Goal: Book appointment/travel/reservation

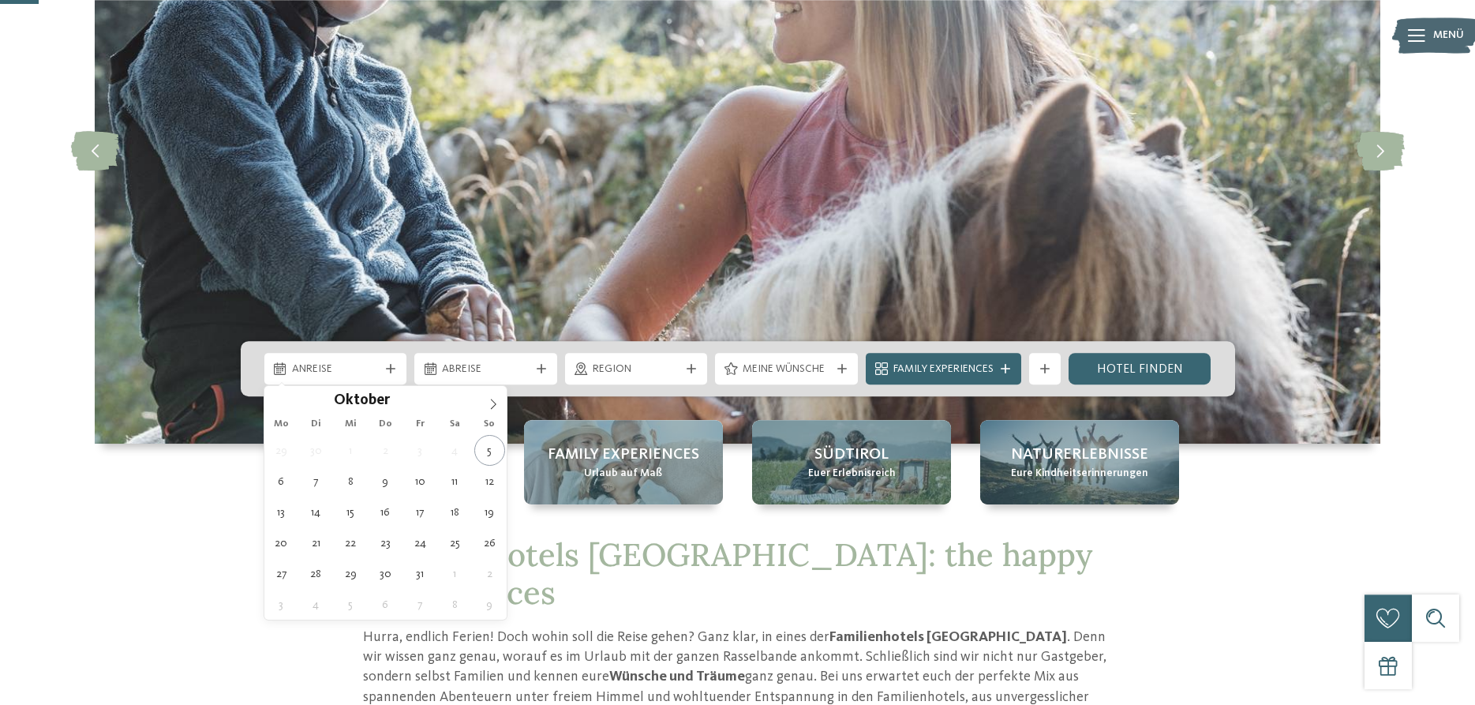
scroll to position [241, 0]
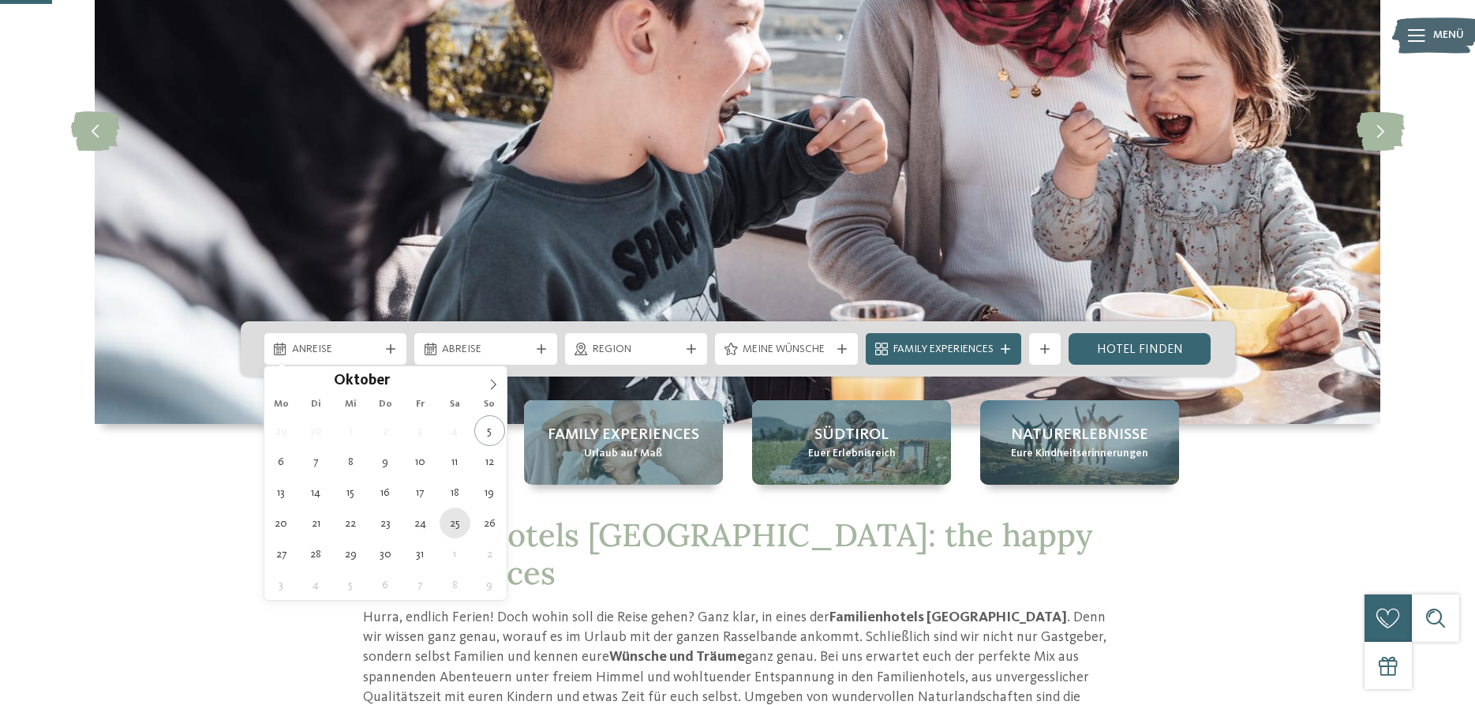
type div "[DATE]"
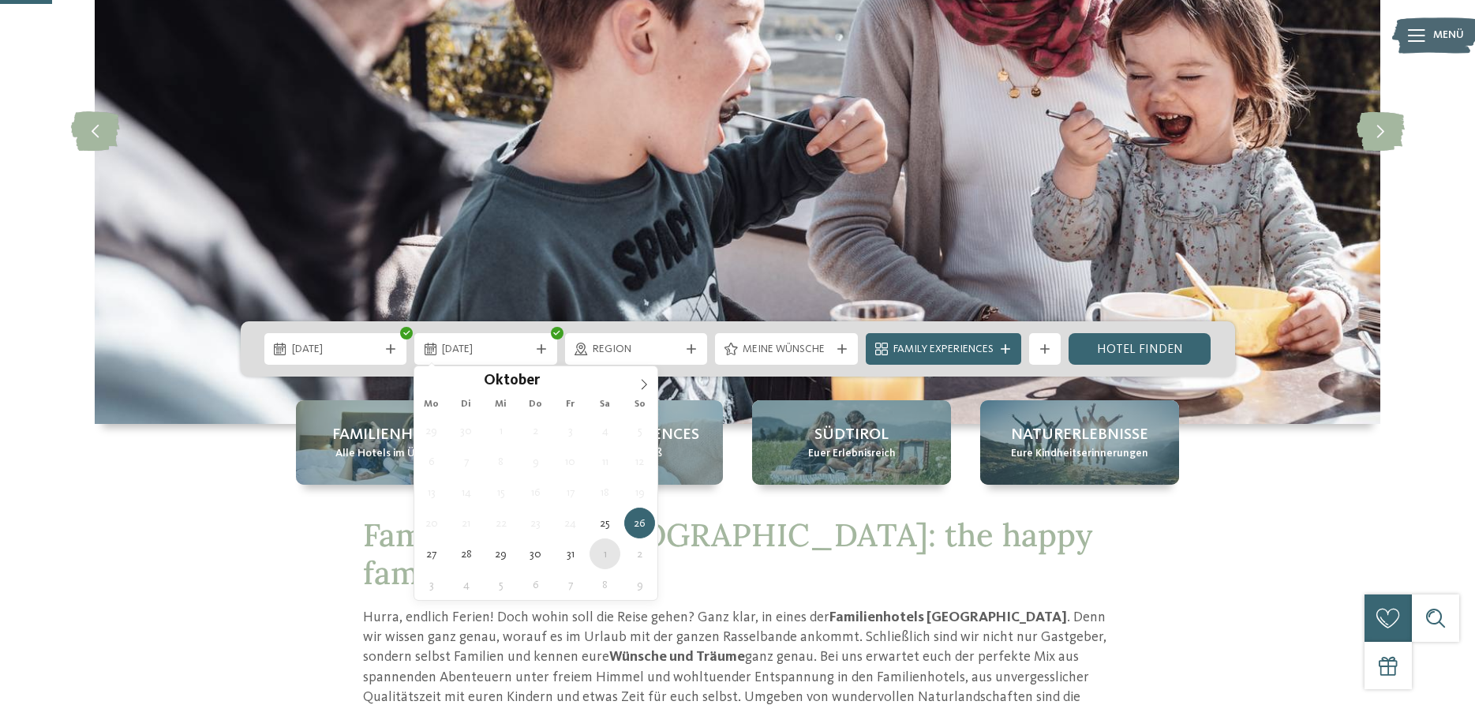
type div "[DATE]"
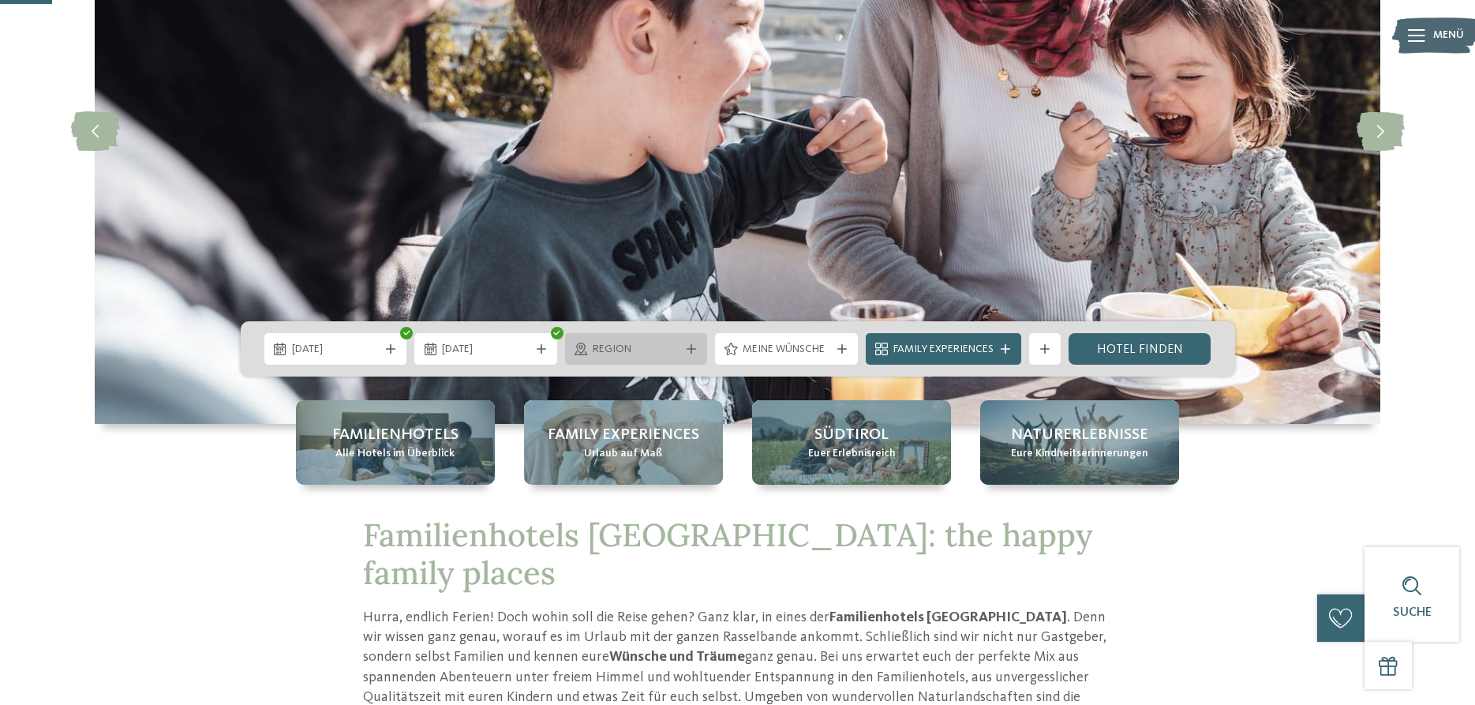
click at [678, 357] on div "Region" at bounding box center [636, 349] width 143 height 32
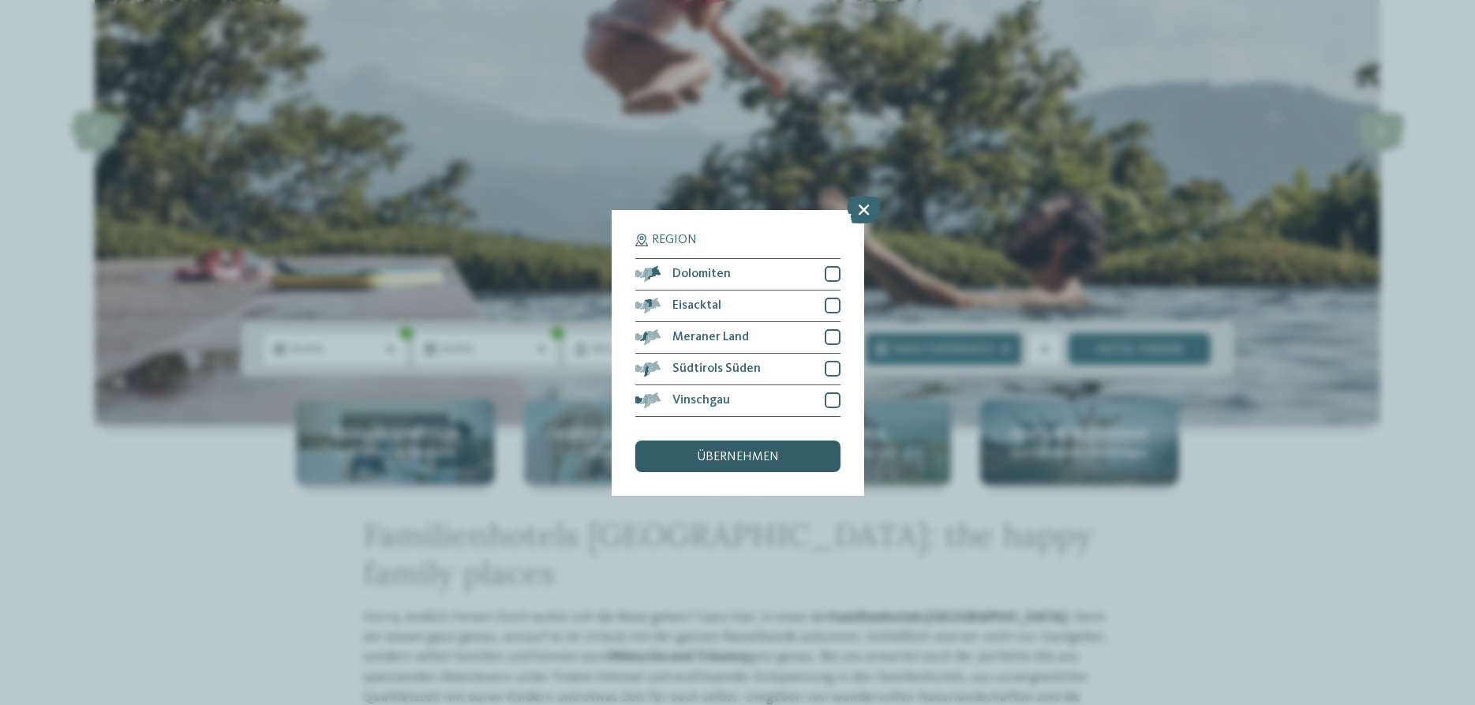
click at [755, 456] on span "übernehmen" at bounding box center [738, 457] width 82 height 13
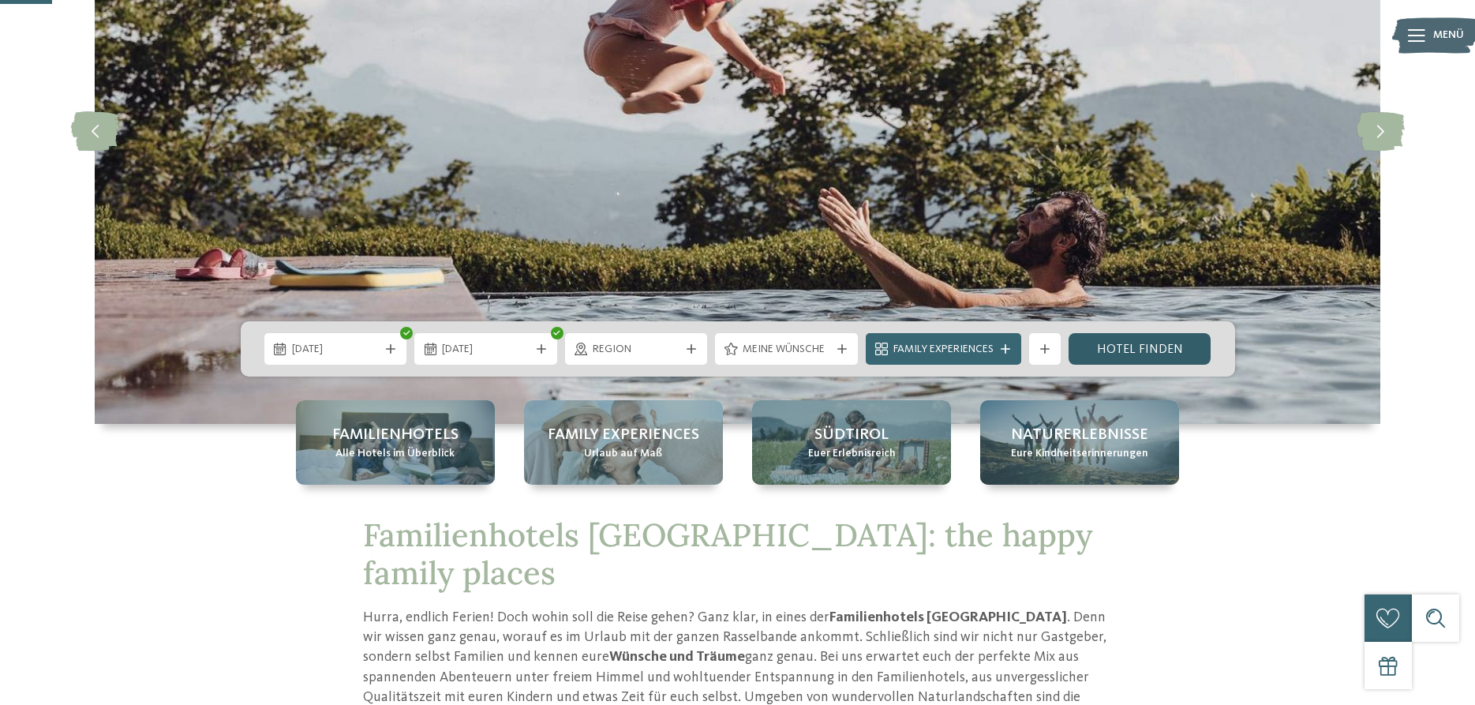
click at [1152, 348] on link "Hotel finden" at bounding box center [1139, 349] width 143 height 32
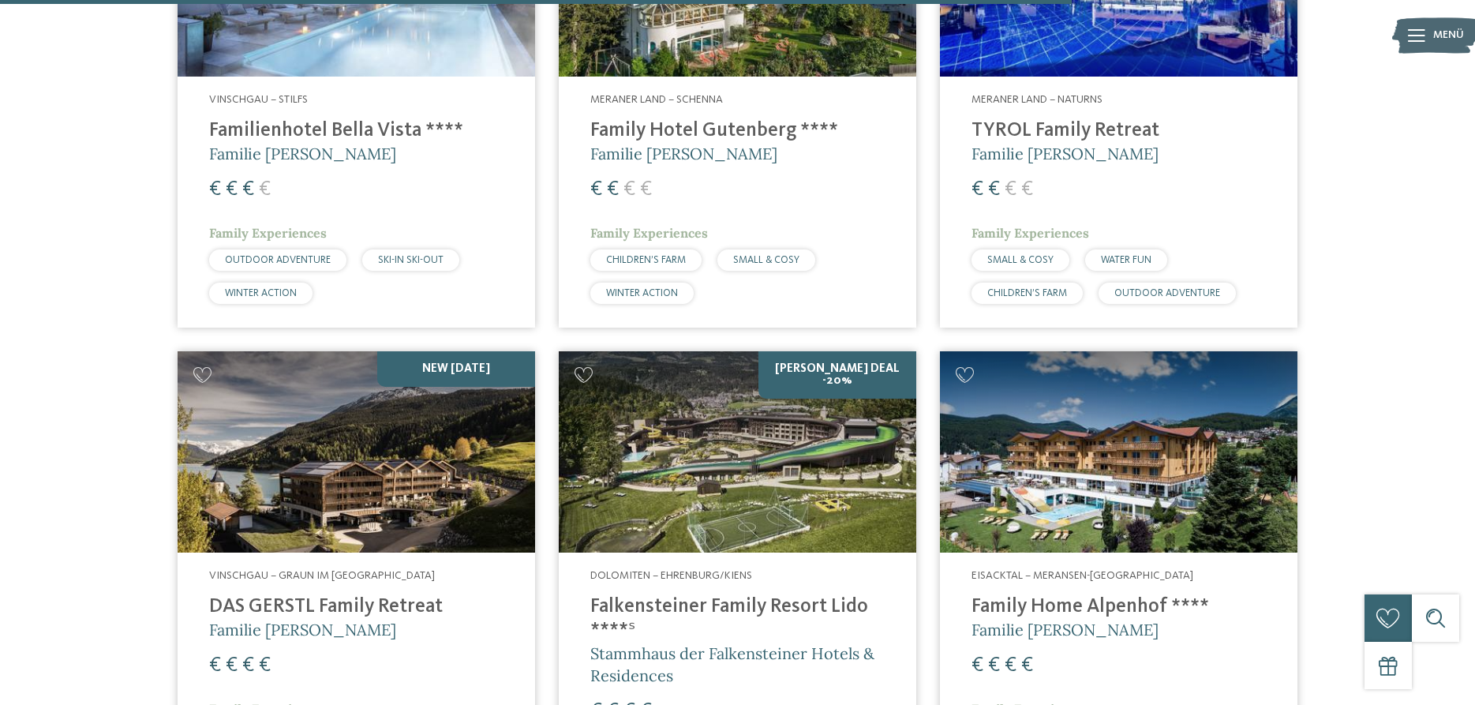
scroll to position [2529, 0]
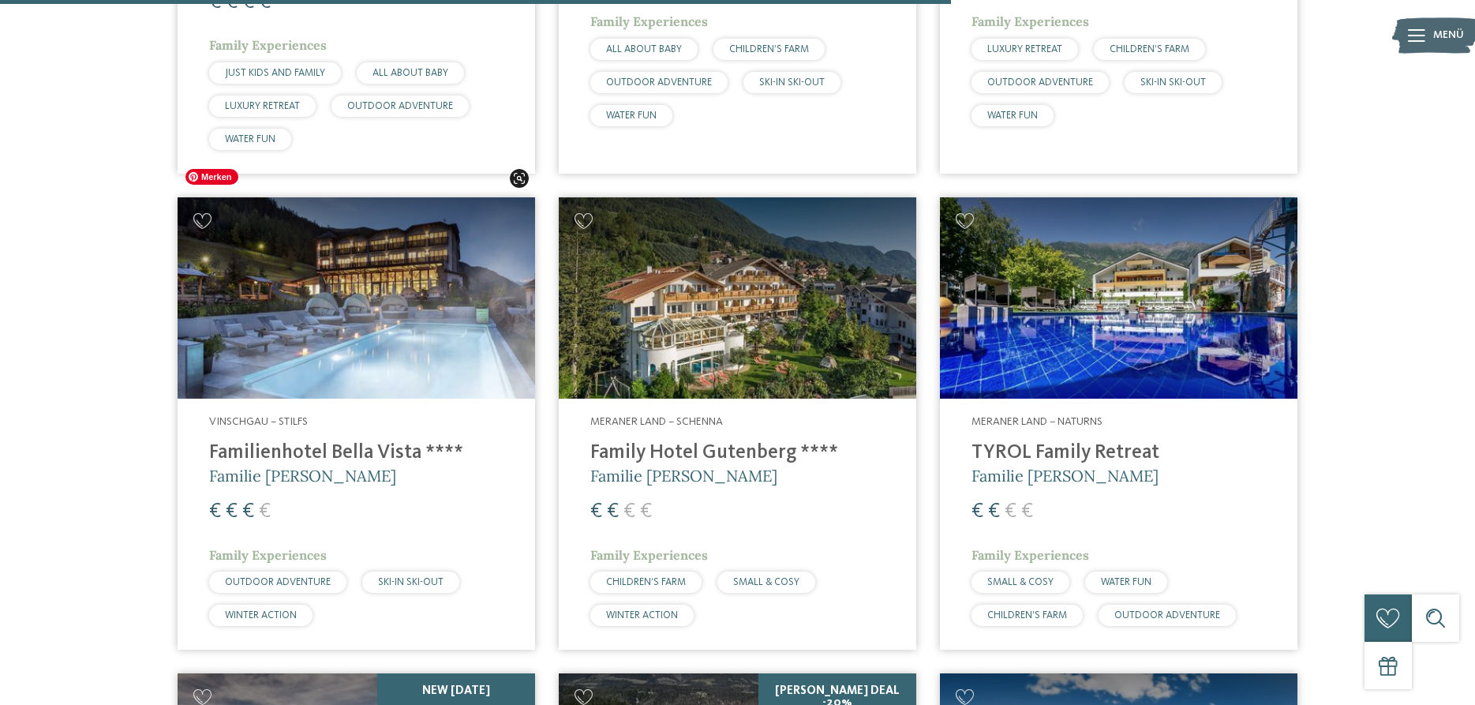
click at [318, 300] on img at bounding box center [356, 297] width 357 height 201
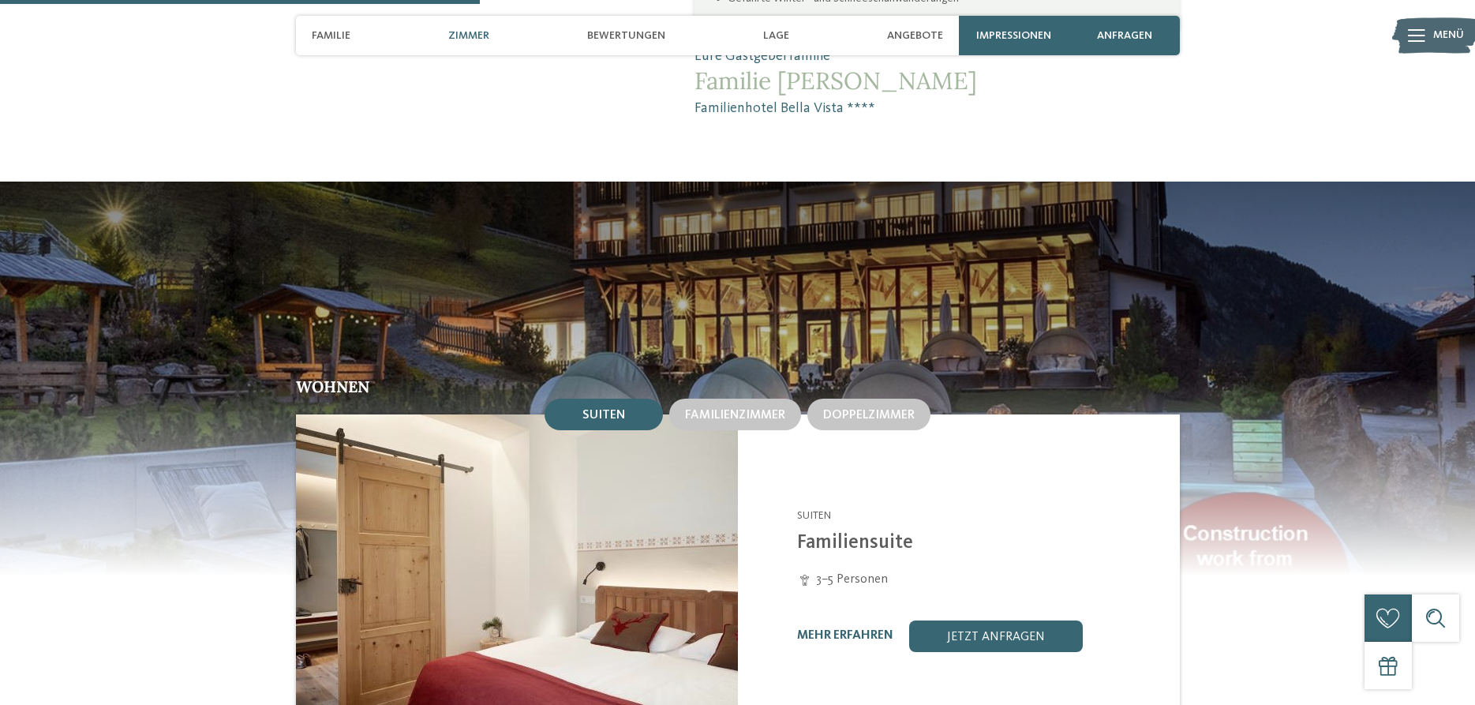
scroll to position [1770, 0]
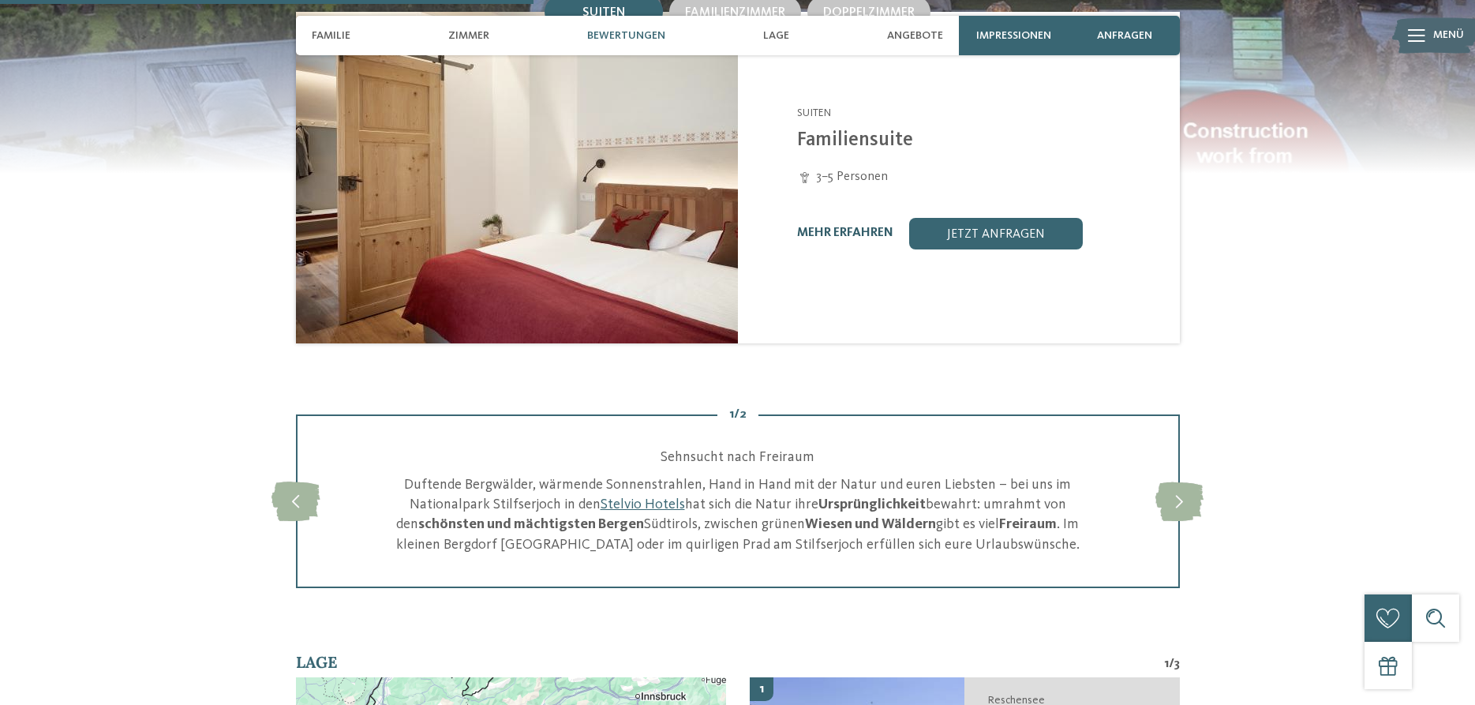
click at [862, 239] on link "mehr erfahren" at bounding box center [845, 232] width 96 height 13
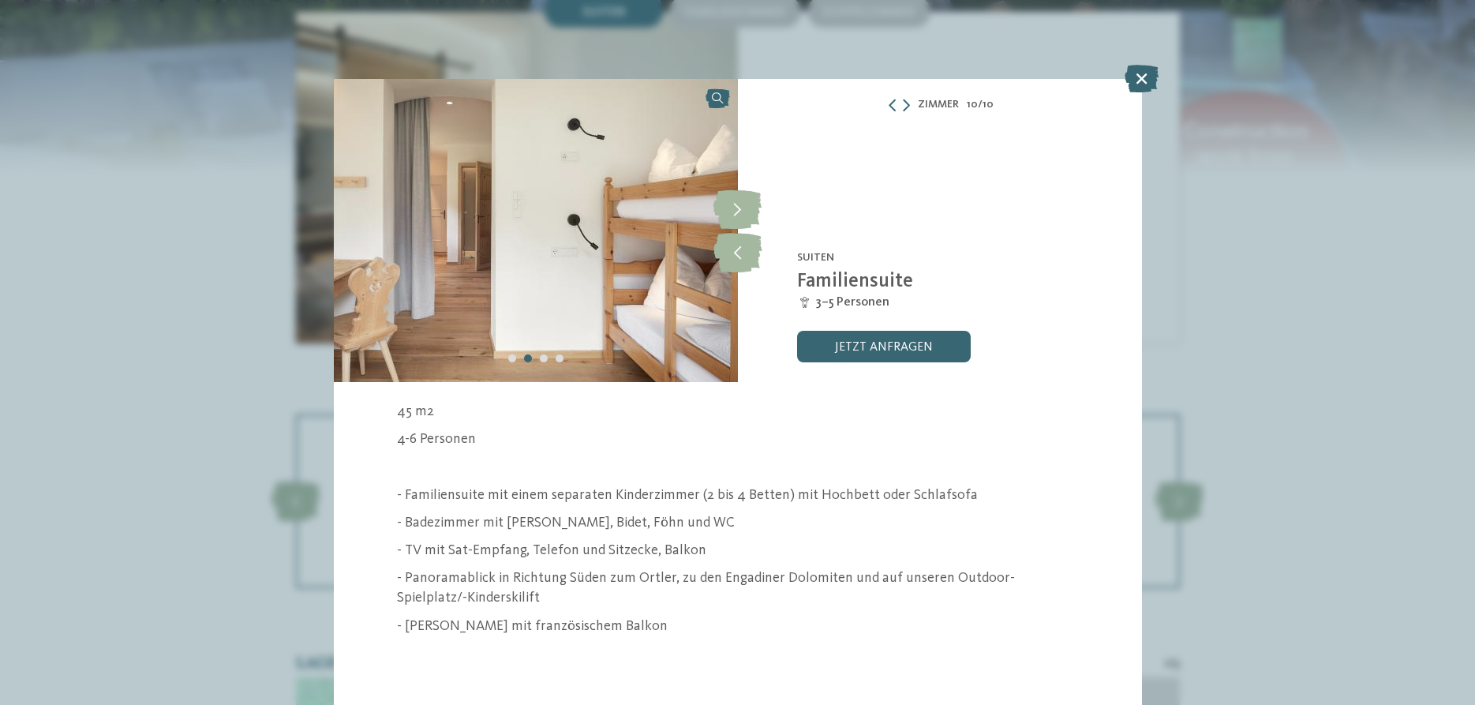
scroll to position [18, 0]
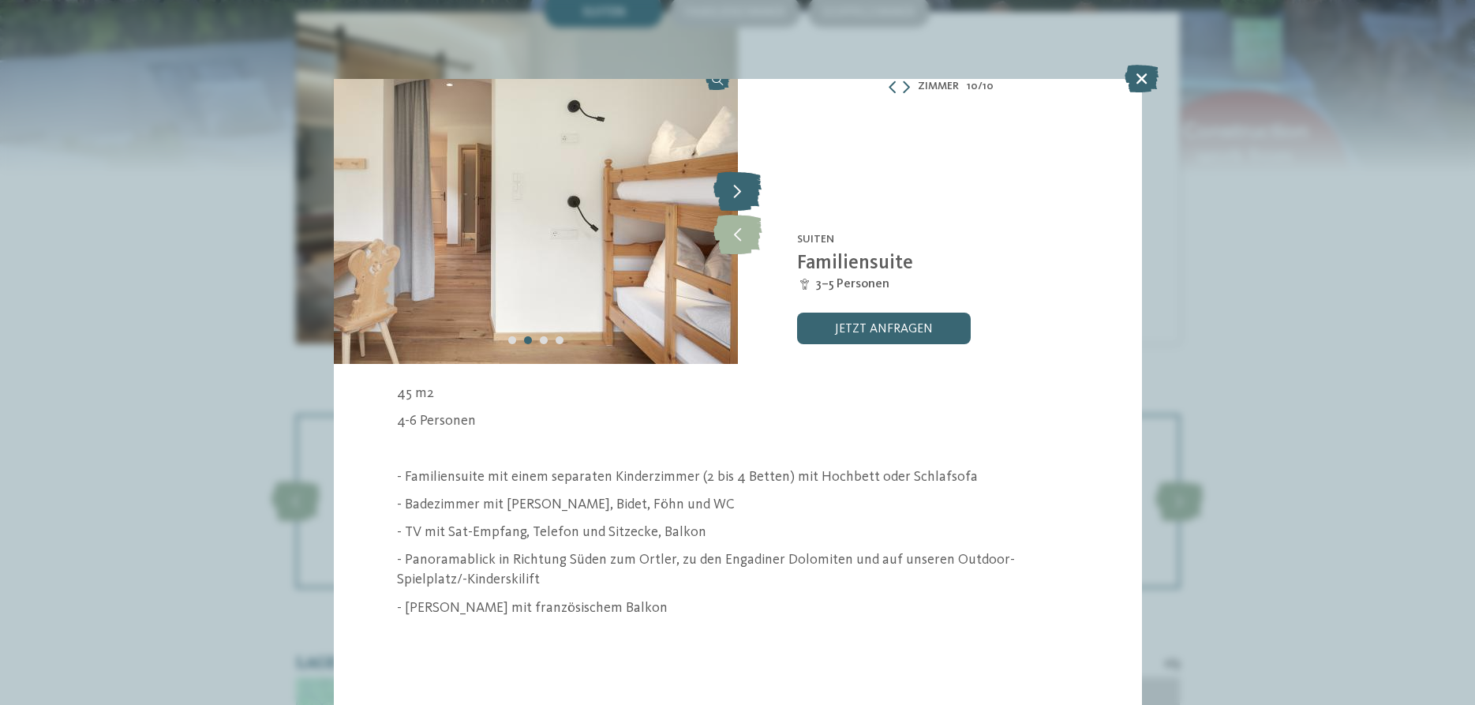
click at [739, 191] on icon at bounding box center [737, 190] width 48 height 39
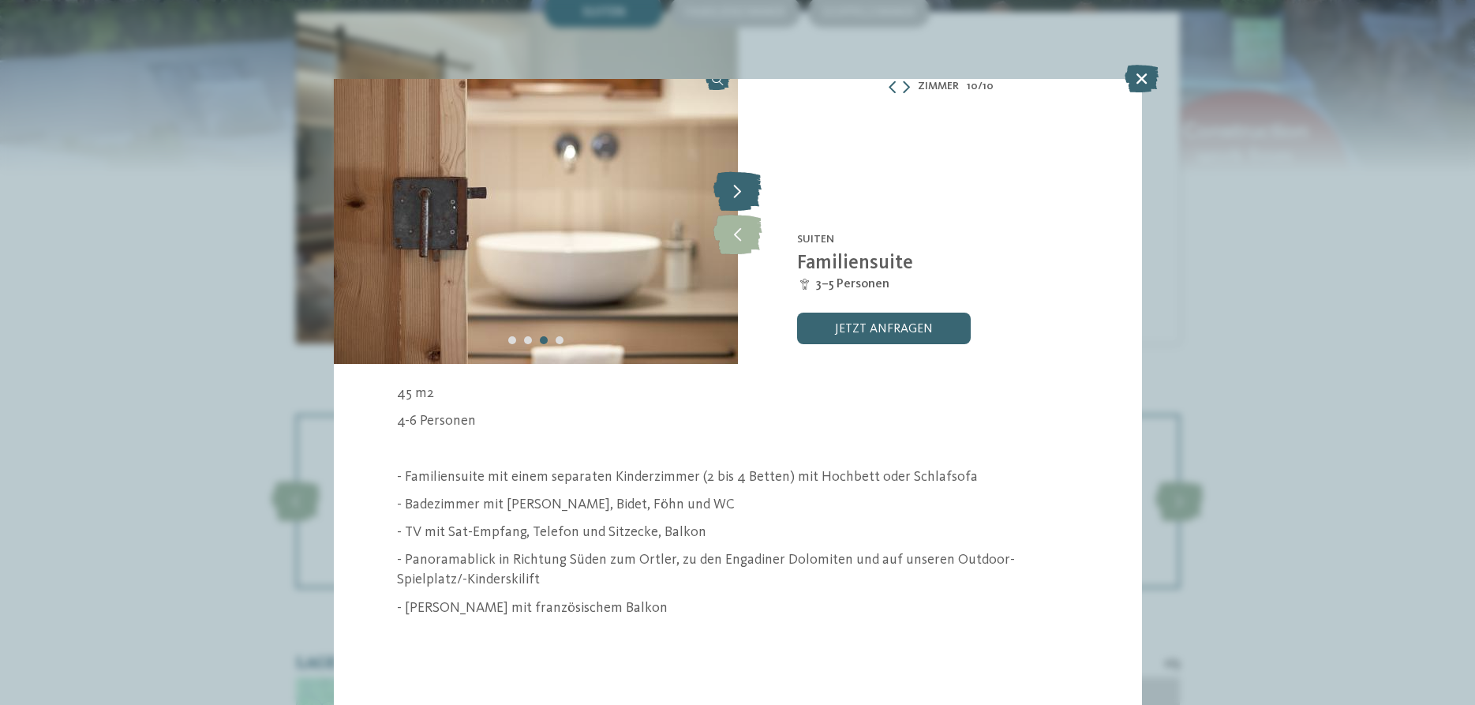
click at [739, 191] on icon at bounding box center [737, 190] width 48 height 39
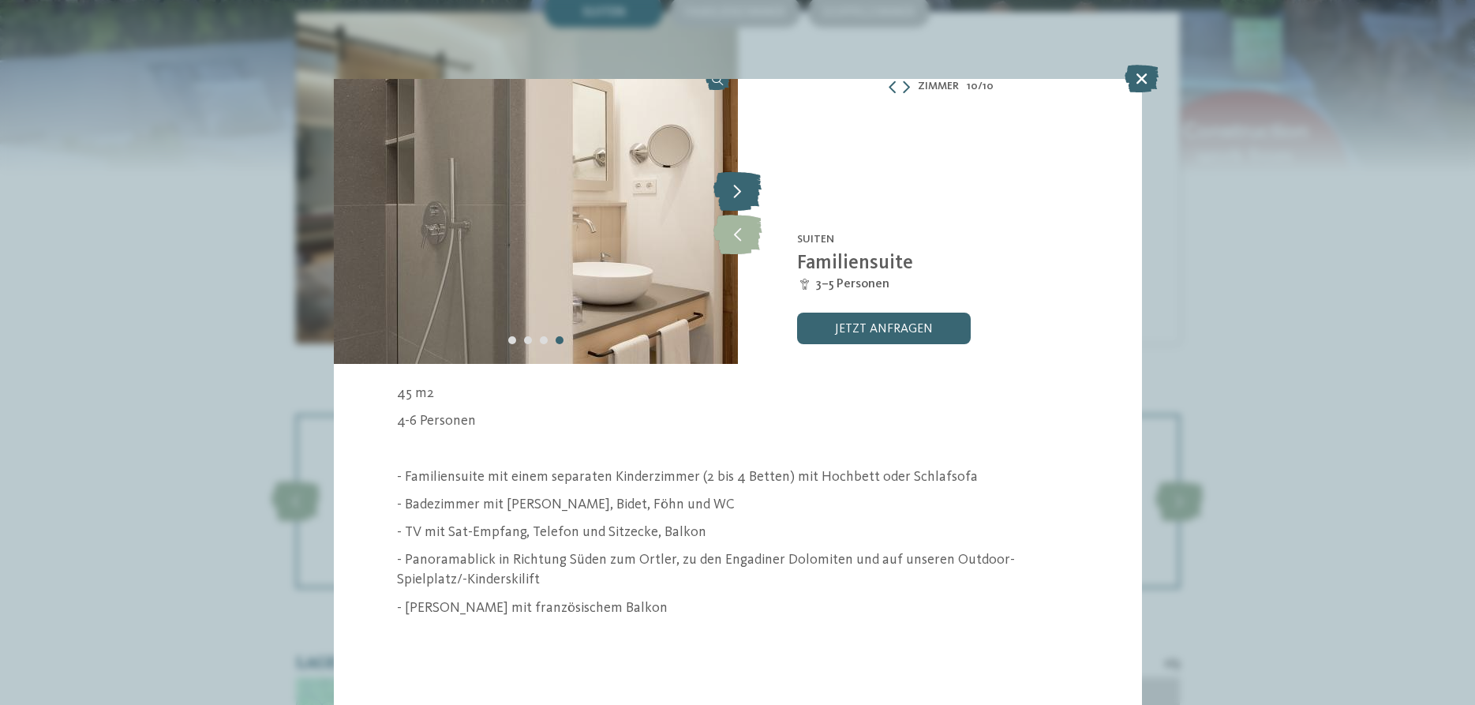
click at [739, 191] on icon at bounding box center [737, 190] width 48 height 39
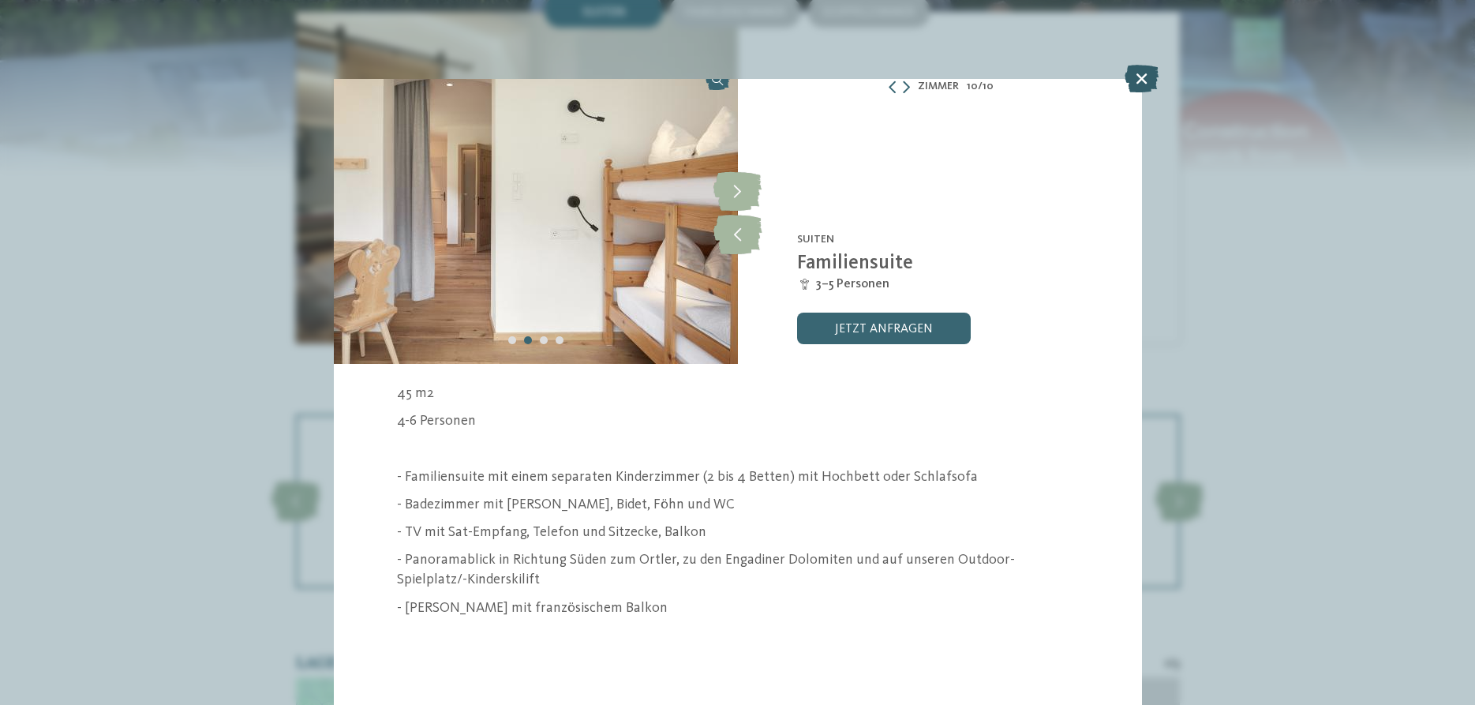
click at [1154, 78] on icon at bounding box center [1141, 79] width 34 height 28
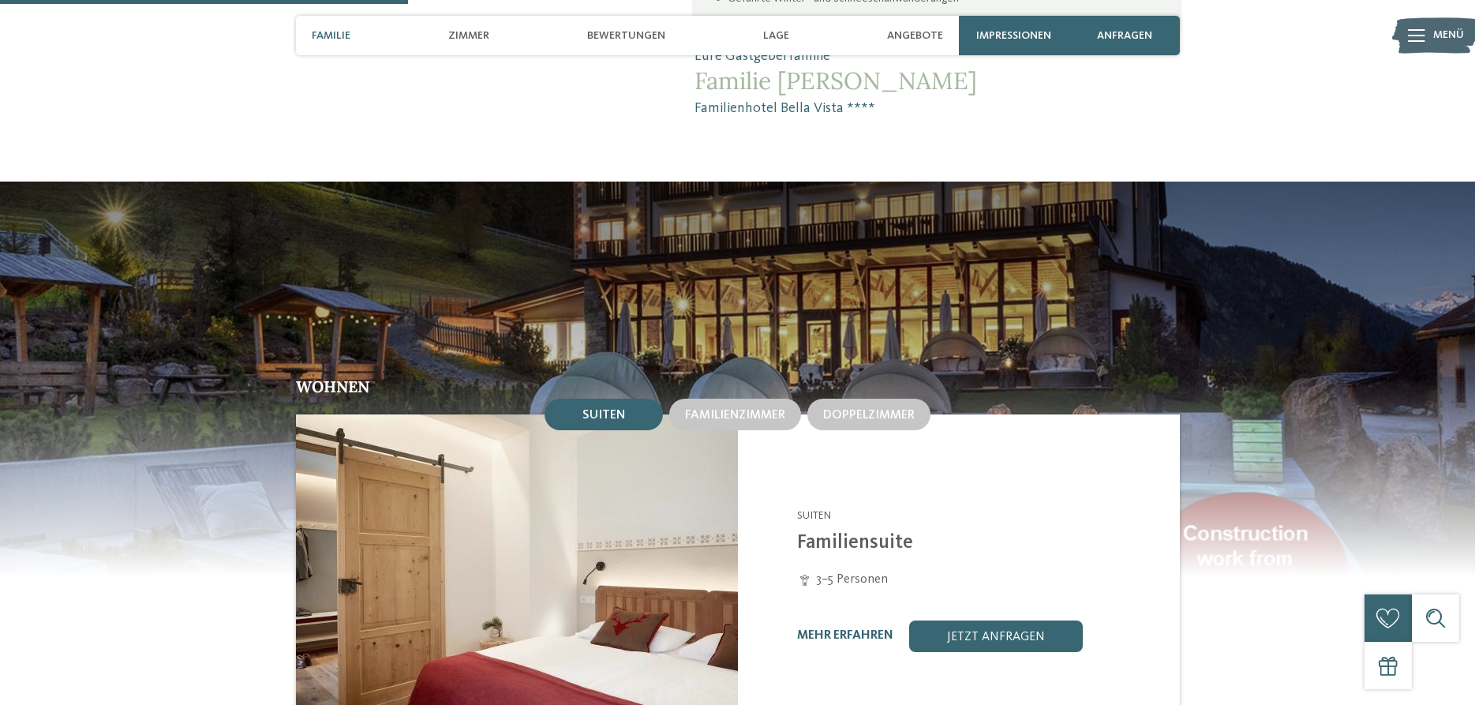
scroll to position [1046, 0]
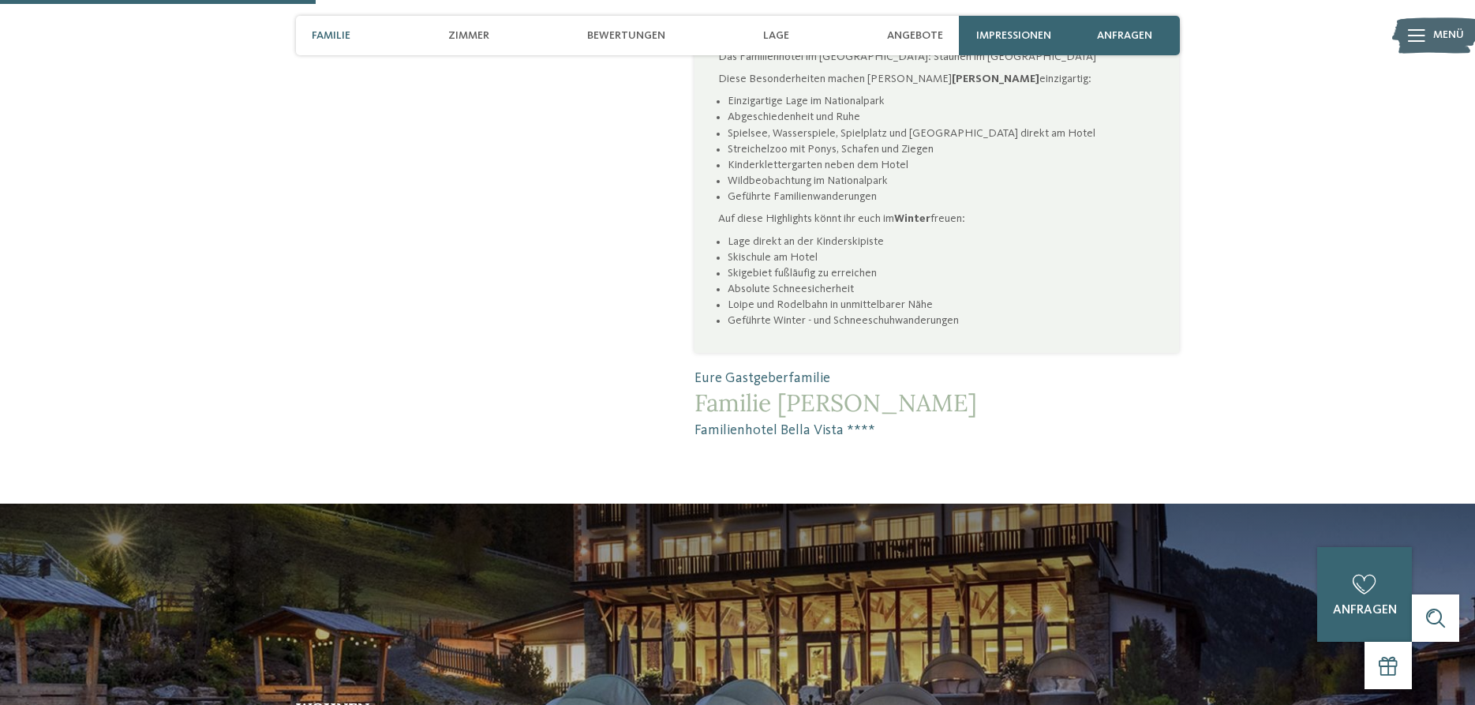
drag, startPoint x: 924, startPoint y: 413, endPoint x: 779, endPoint y: 421, distance: 145.4
click at [779, 417] on span "Familie [PERSON_NAME]" at bounding box center [936, 402] width 484 height 28
